Goal: Task Accomplishment & Management: Use online tool/utility

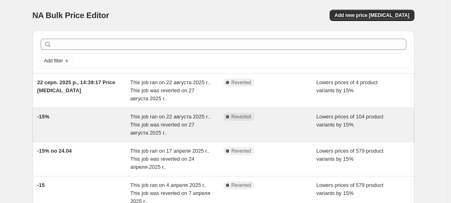
click at [98, 116] on div "-15%" at bounding box center [83, 125] width 93 height 24
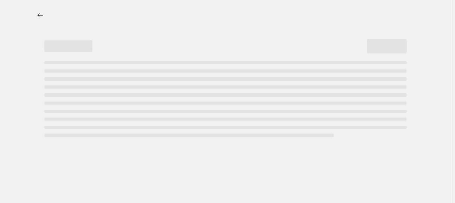
select select "percentage"
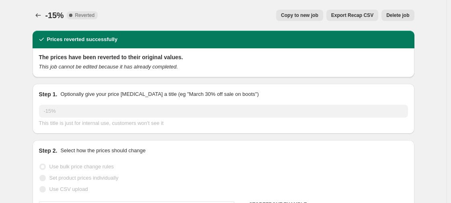
click at [300, 16] on span "Copy to new job" at bounding box center [299, 15] width 37 height 6
select select "percentage"
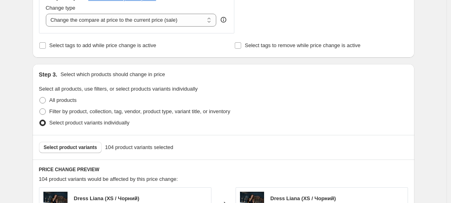
scroll to position [322, 0]
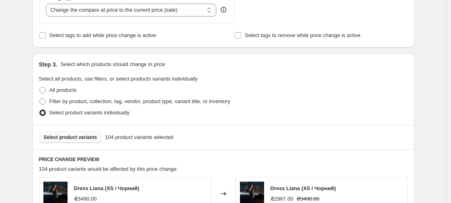
click at [84, 134] on span "Select product variants" at bounding box center [70, 137] width 53 height 6
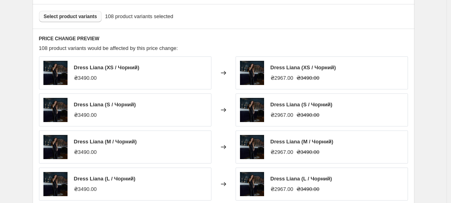
scroll to position [603, 0]
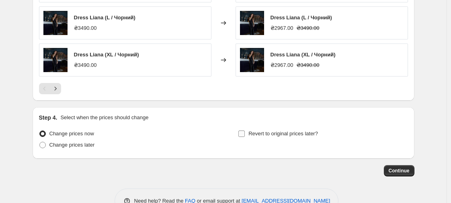
click at [244, 134] on input "Revert to original prices later?" at bounding box center [241, 133] width 6 height 6
checkbox input "true"
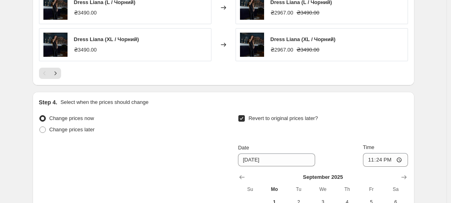
scroll to position [643, 0]
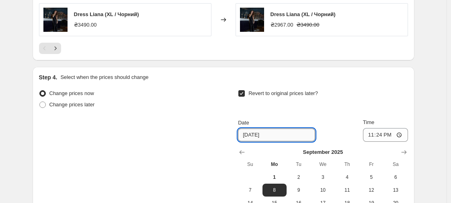
click at [247, 134] on input "[DATE]" at bounding box center [276, 134] width 77 height 13
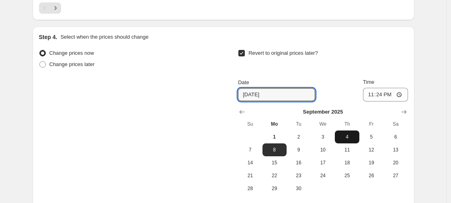
click at [346, 135] on span "4" at bounding box center [347, 136] width 18 height 6
type input "[DATE]"
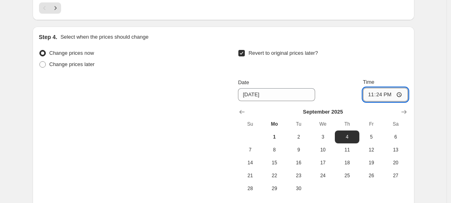
click at [393, 94] on input "23:24" at bounding box center [385, 95] width 45 height 14
type input "23:59"
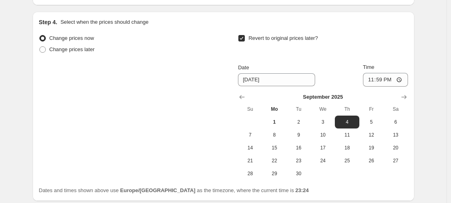
scroll to position [761, 0]
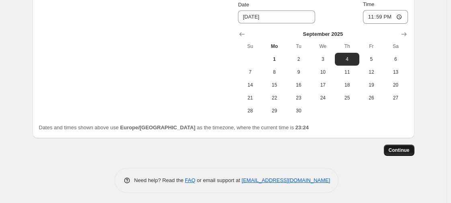
click at [393, 147] on span "Continue" at bounding box center [399, 150] width 21 height 6
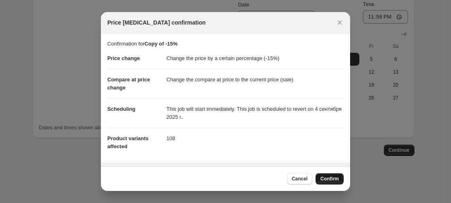
click at [331, 176] on span "Confirm" at bounding box center [329, 178] width 18 height 6
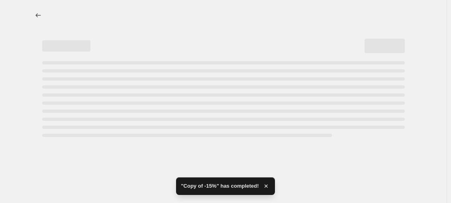
select select "percentage"
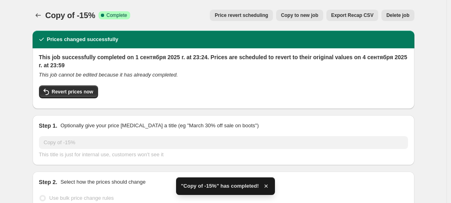
click at [305, 199] on div "Use bulk price change rules" at bounding box center [223, 197] width 369 height 11
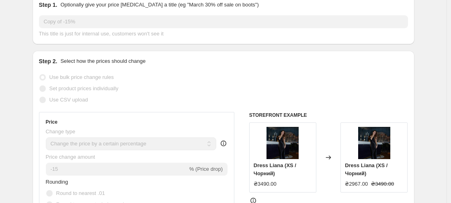
scroll to position [362, 0]
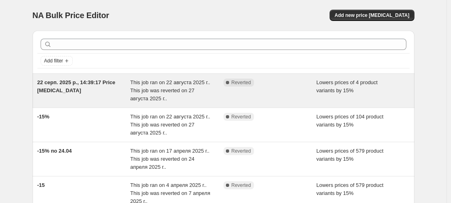
click at [79, 80] on span "22 серп. 2025 р., 14:39:17 Price [MEDICAL_DATA]" at bounding box center [76, 86] width 78 height 14
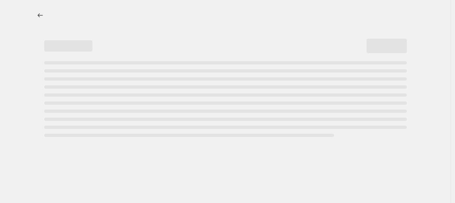
select select "percentage"
